Goal: Find specific fact: Find specific fact

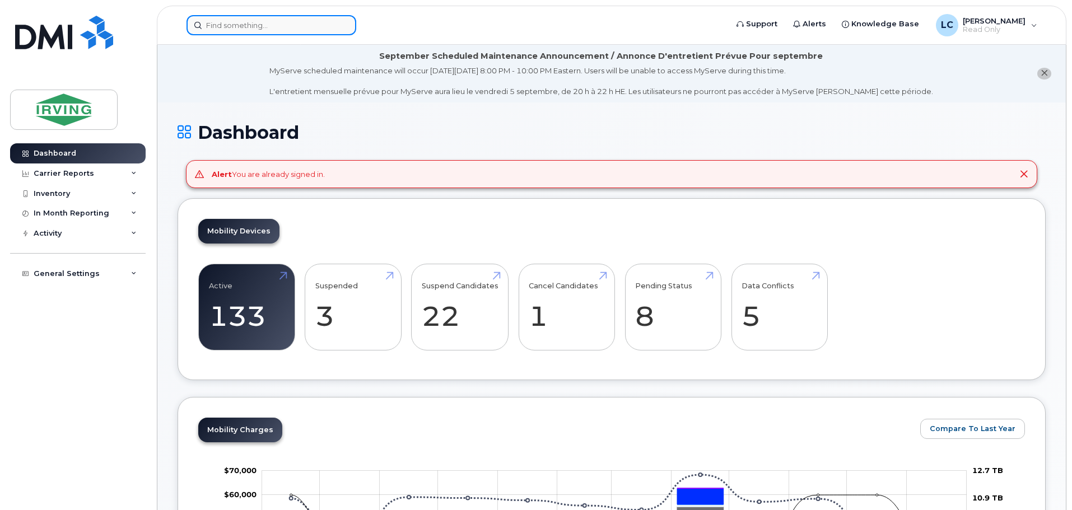
click at [243, 32] on input at bounding box center [272, 25] width 170 height 20
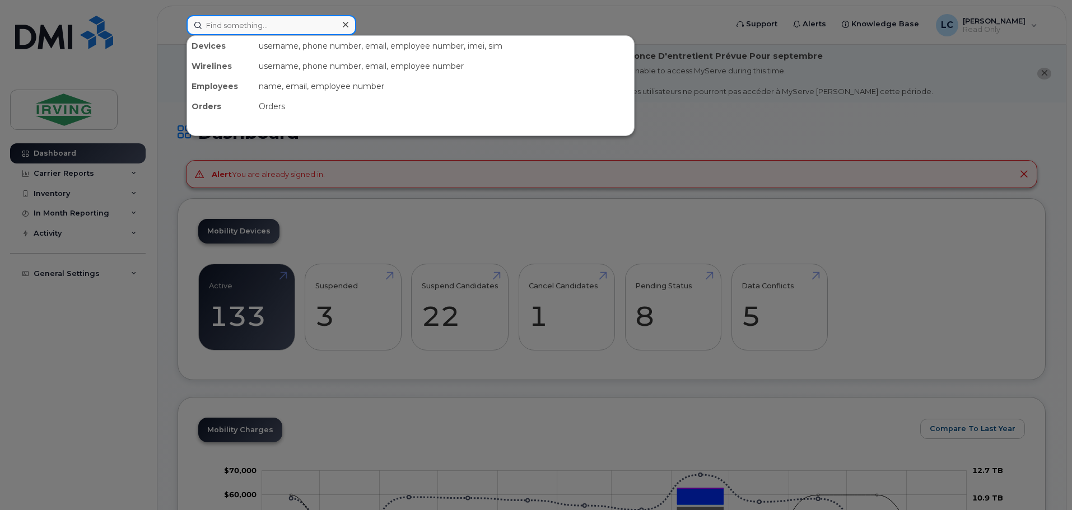
type input "d"
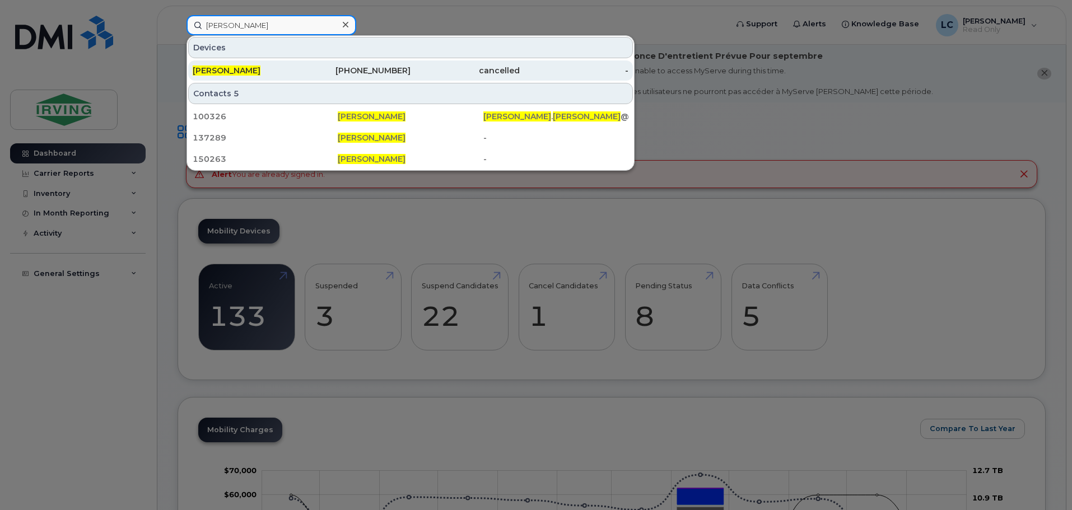
type input "adam johnston"
click at [362, 64] on div "506-349-7476" at bounding box center [356, 70] width 109 height 20
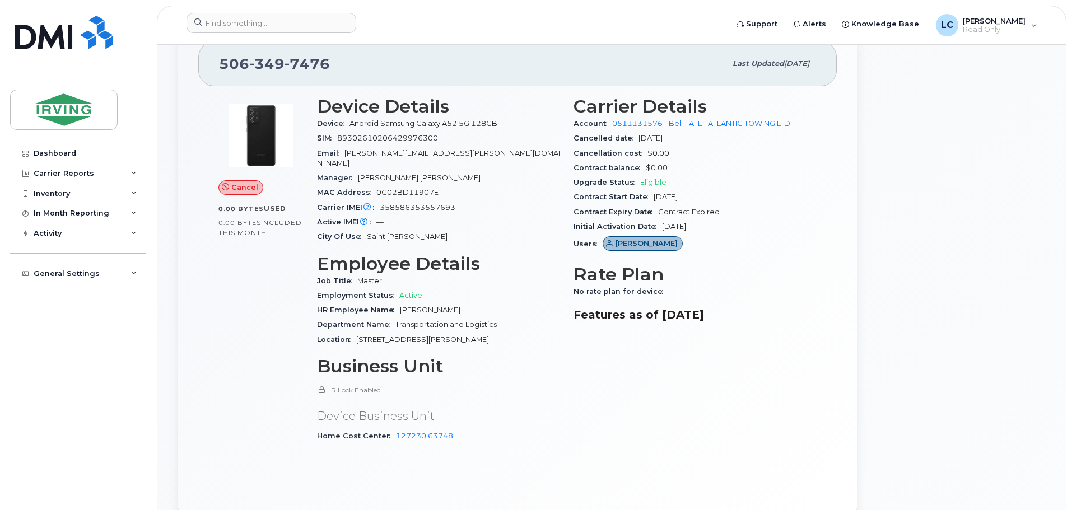
scroll to position [280, 0]
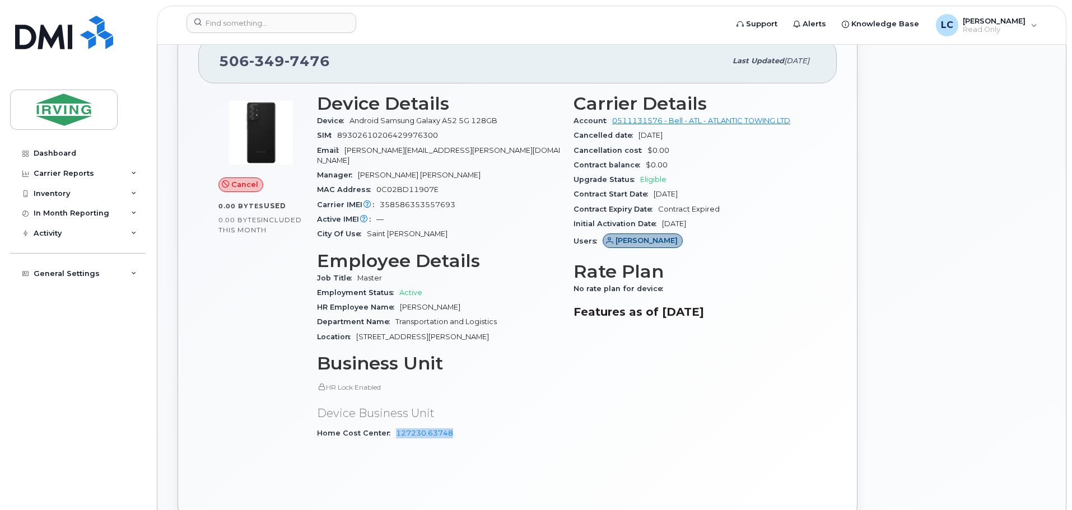
drag, startPoint x: 451, startPoint y: 426, endPoint x: 391, endPoint y: 426, distance: 59.9
click at [391, 426] on div "Home Cost Center 127230.63748" at bounding box center [438, 433] width 243 height 15
copy link "127230.63748"
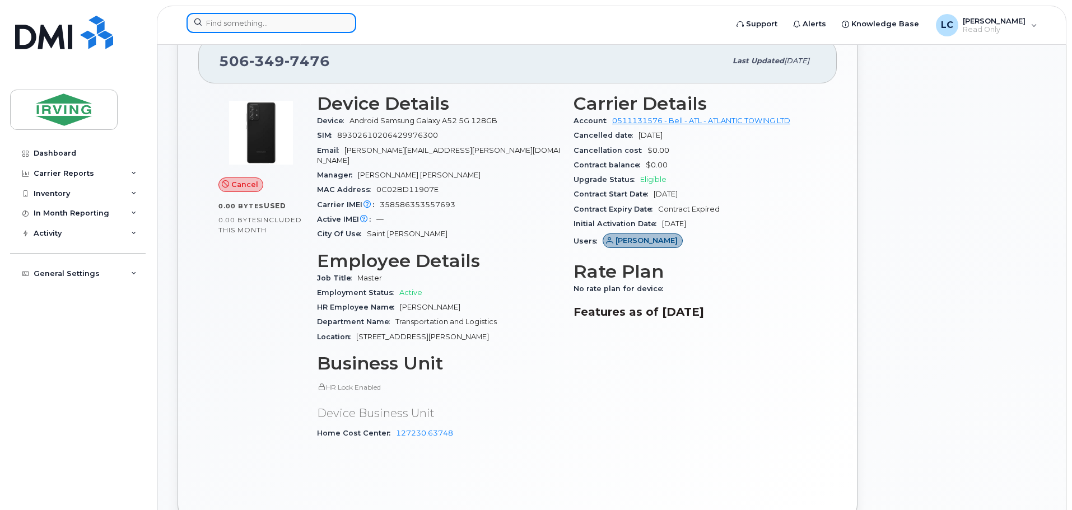
click at [217, 20] on input at bounding box center [272, 23] width 170 height 20
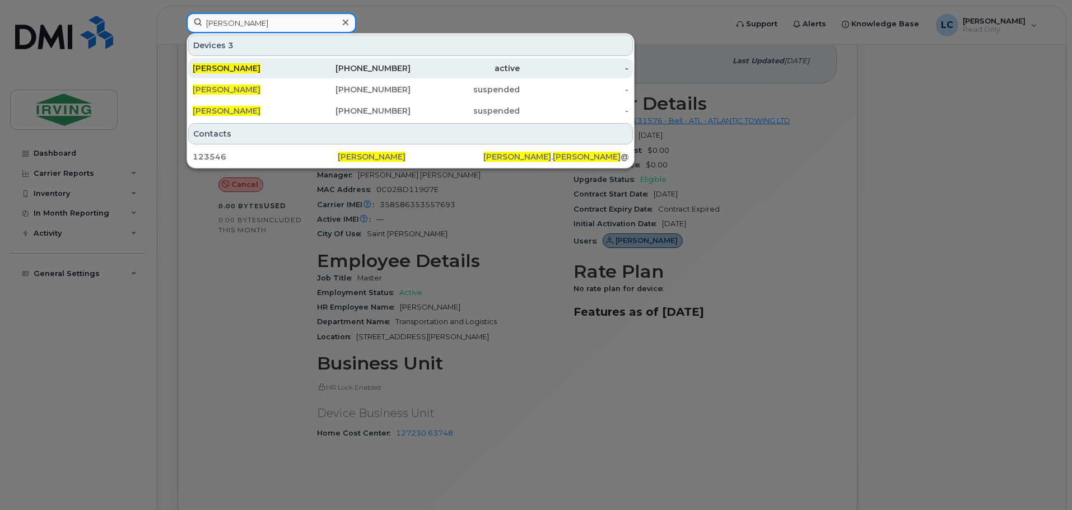
type input "lisa carson"
click at [364, 72] on div "506-271-7412" at bounding box center [356, 68] width 109 height 11
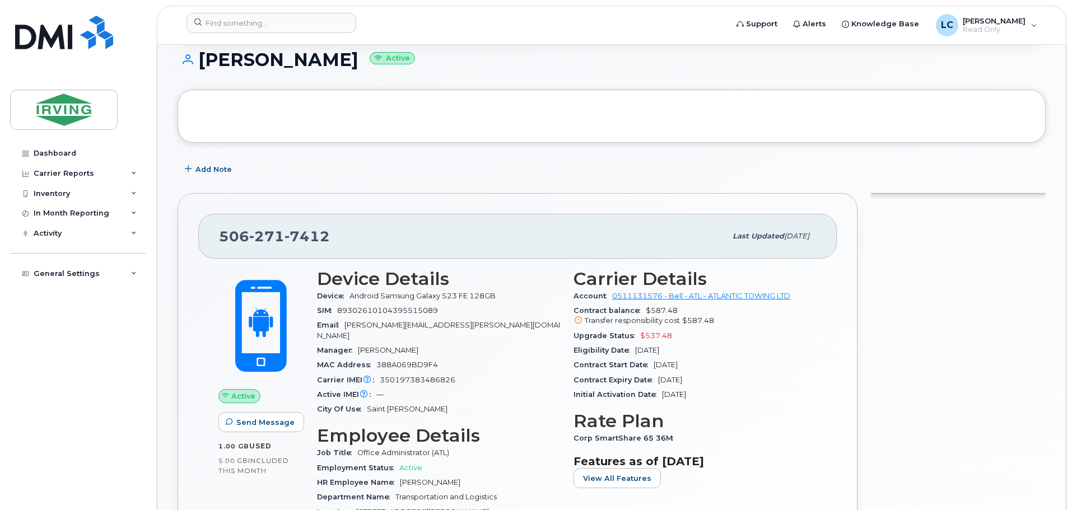
scroll to position [336, 0]
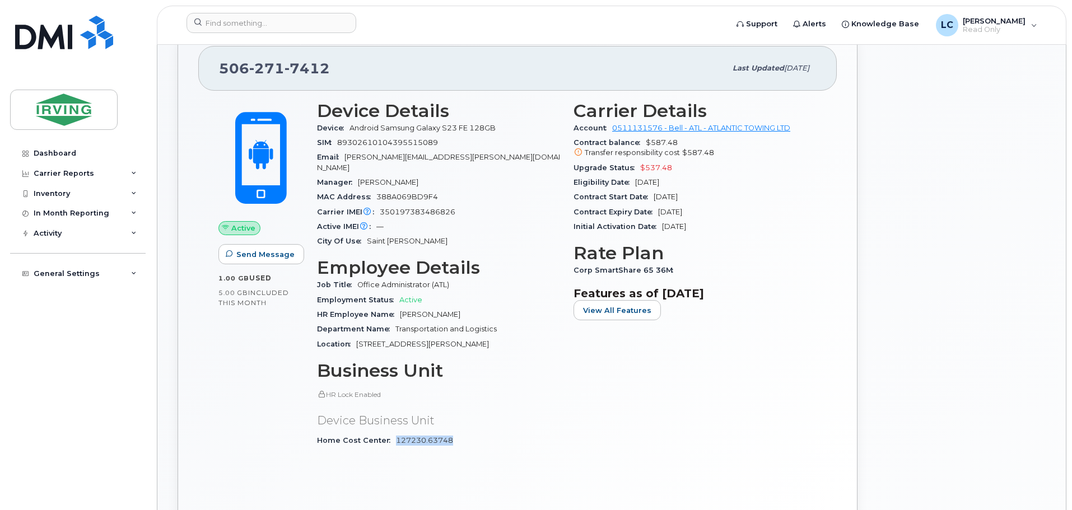
drag, startPoint x: 440, startPoint y: 431, endPoint x: 393, endPoint y: 432, distance: 47.1
click at [393, 434] on div "Home Cost Center 127230.63748" at bounding box center [438, 441] width 243 height 15
copy link "127230.63748"
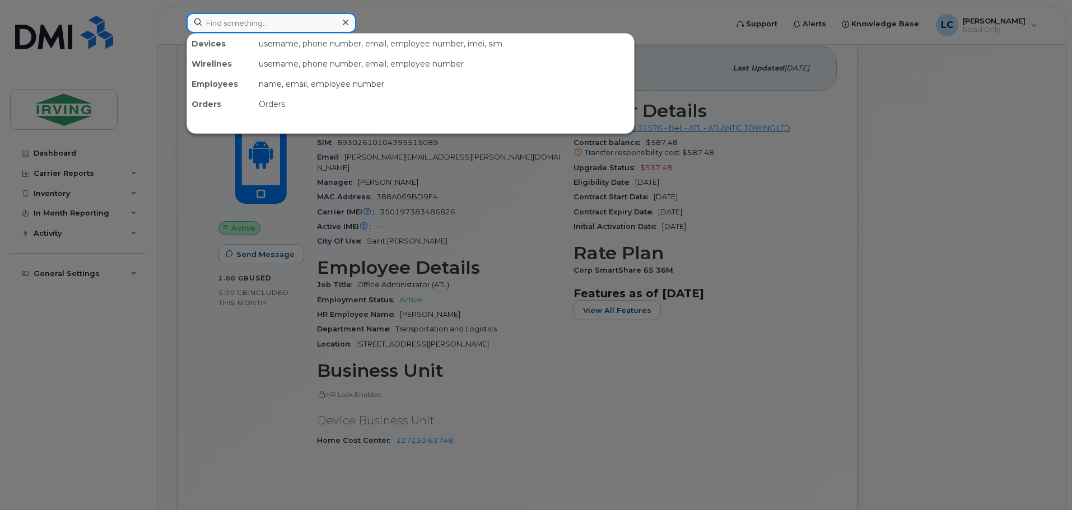
click at [299, 21] on input at bounding box center [272, 23] width 170 height 20
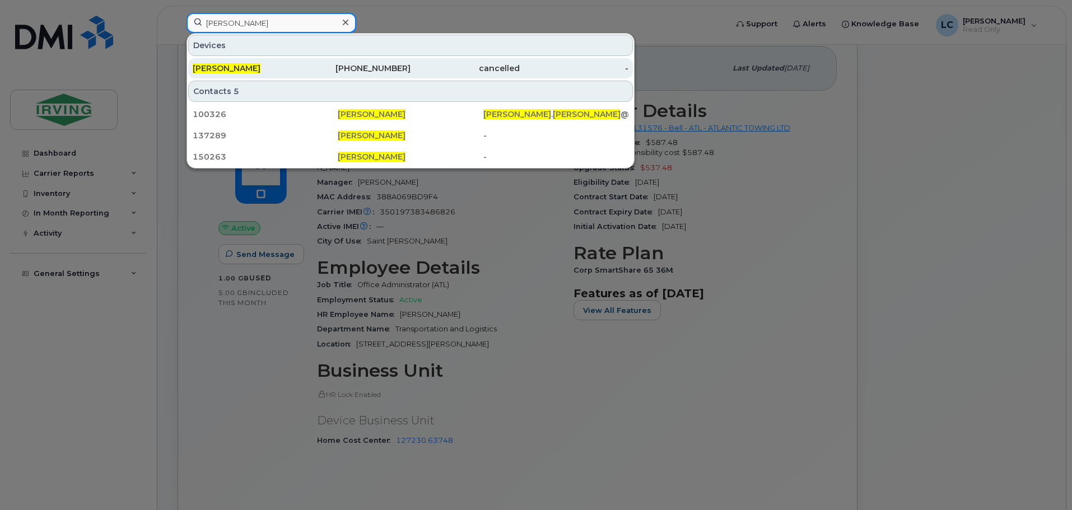
type input "adam johnston"
click at [490, 67] on div "cancelled" at bounding box center [465, 68] width 109 height 11
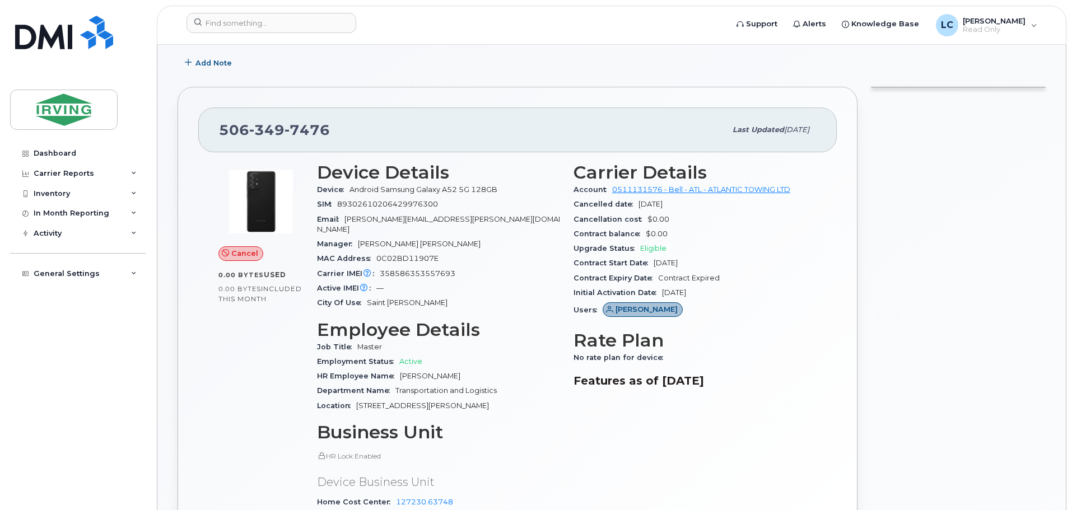
scroll to position [224, 0]
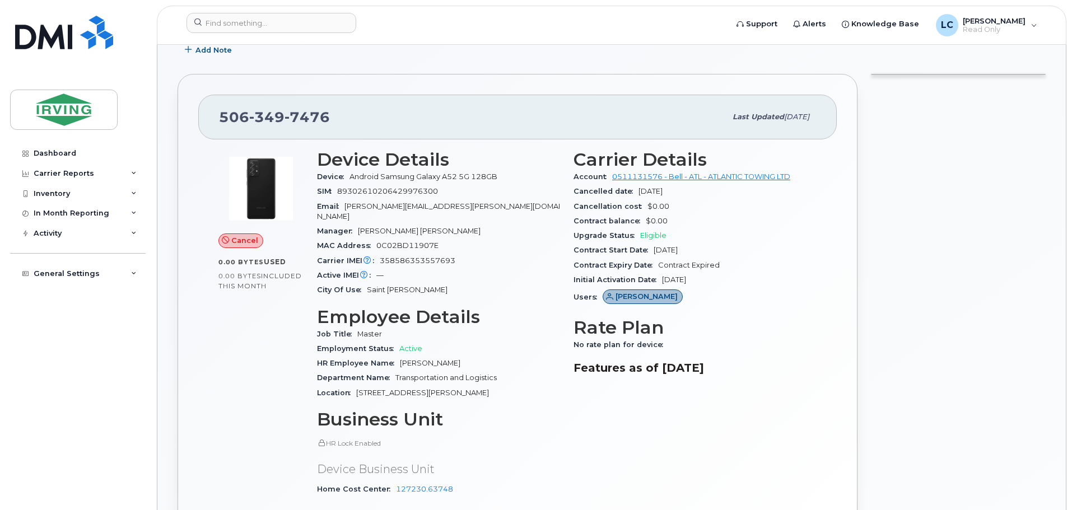
click at [512, 178] on div "Device Android Samsung Galaxy A52 5G 128GB" at bounding box center [438, 177] width 243 height 15
drag, startPoint x: 520, startPoint y: 178, endPoint x: 317, endPoint y: 180, distance: 203.3
click at [317, 180] on div "Device Android Samsung Galaxy A52 5G 128GB" at bounding box center [438, 177] width 243 height 15
copy div "Device Android Samsung Galaxy A52 5G 128GB"
drag, startPoint x: 465, startPoint y: 249, endPoint x: 311, endPoint y: 249, distance: 154.0
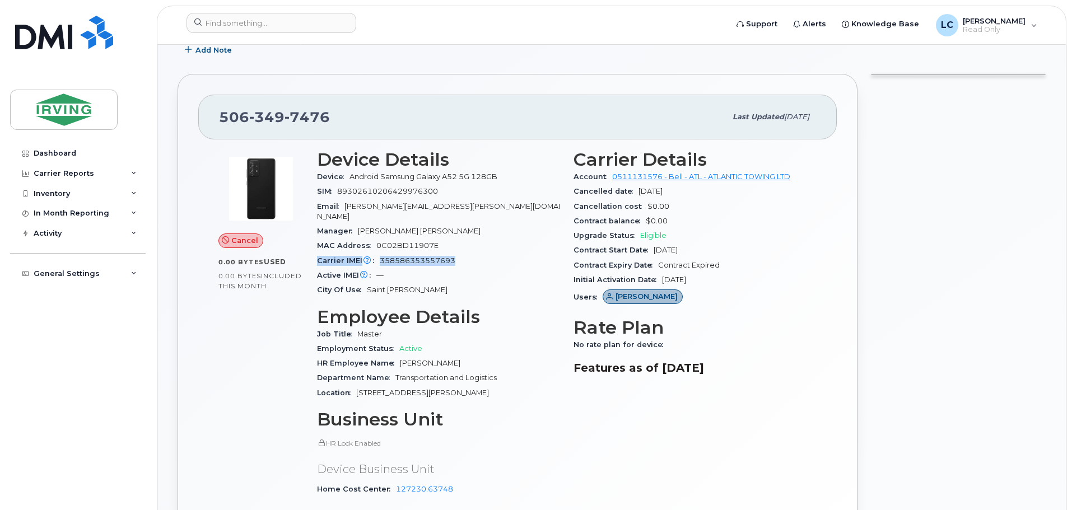
click at [311, 249] on div "Device Details Device Android Samsung Galaxy A52 5G 128GB SIM [TECHNICAL_ID] Em…" at bounding box center [438, 328] width 257 height 370
copy div "Carrier IMEI Carrier IMEI is reported during the last billing cycle or change o…"
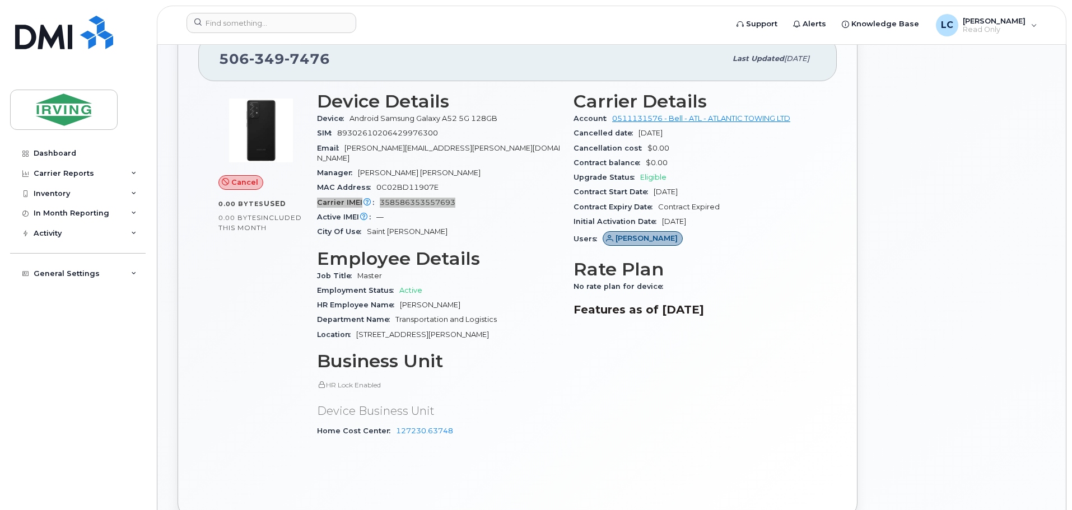
scroll to position [280, 0]
